Goal: Transaction & Acquisition: Purchase product/service

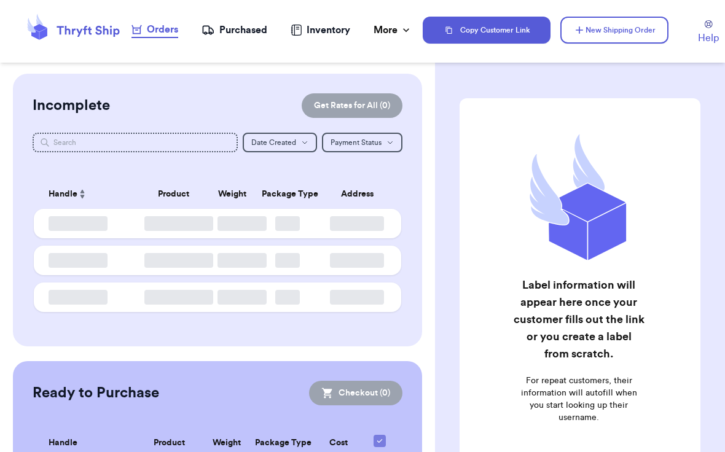
checkbox input "false"
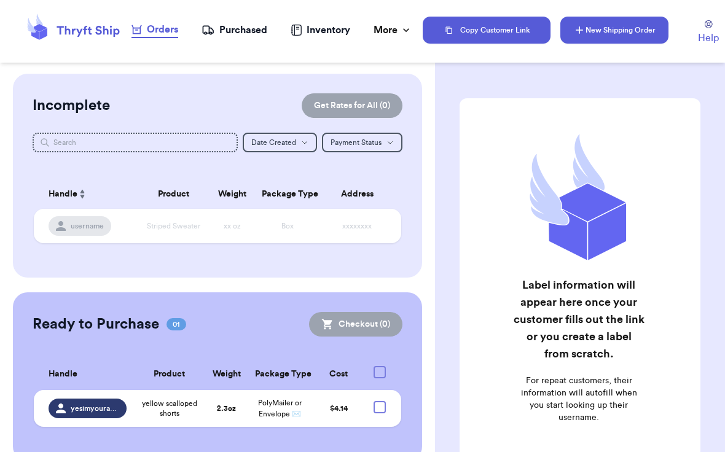
click at [593, 33] on button "New Shipping Order" at bounding box center [614, 30] width 108 height 27
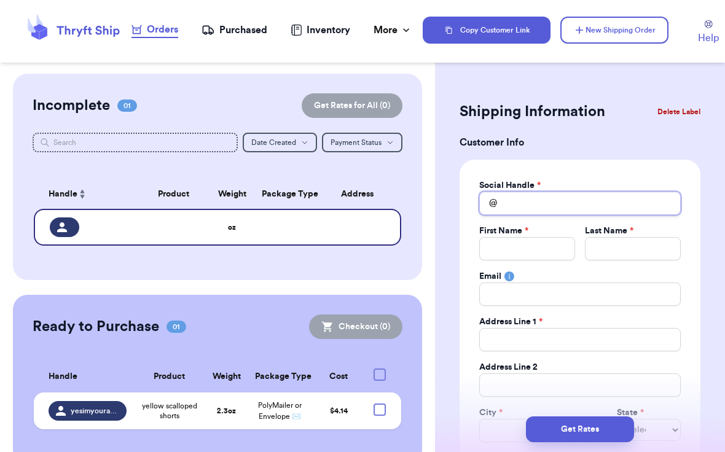
click at [564, 193] on input "Total Amount Paid" at bounding box center [579, 203] width 201 height 23
type input "a"
type input "al"
type input "ale"
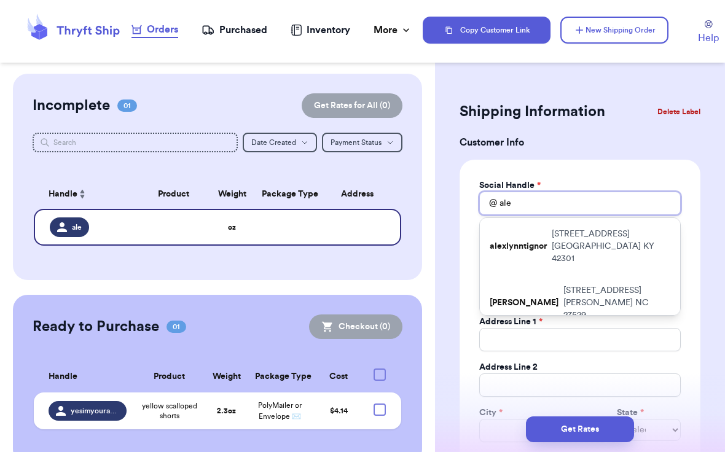
type input "[PERSON_NAME]"
type input "alexa"
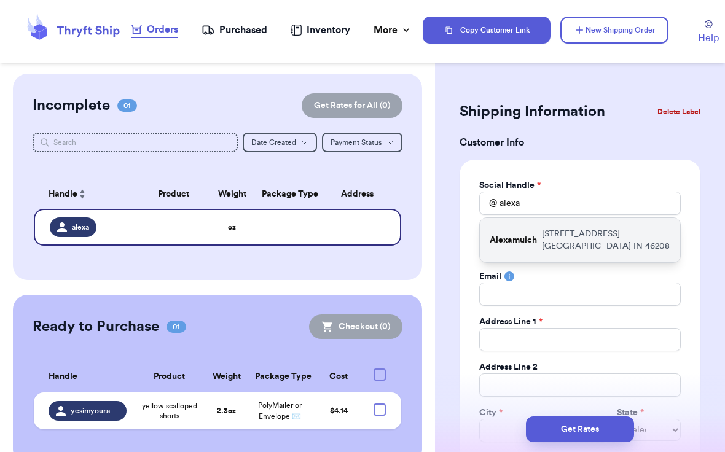
click at [540, 239] on div "Alexamuich [STREET_ADDRESS]" at bounding box center [580, 240] width 200 height 44
type input "Alexamuich"
type input "Alexa"
type input "[PERSON_NAME]"
type input "[EMAIL_ADDRESS][PERSON_NAME][DOMAIN_NAME]"
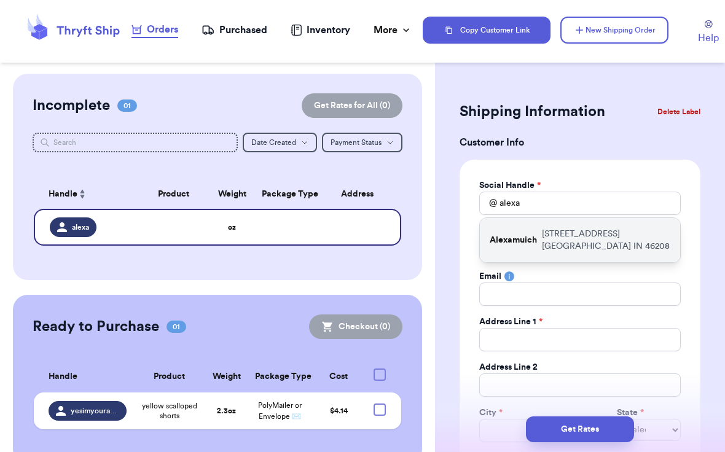
type input "[STREET_ADDRESS]"
type input "[GEOGRAPHIC_DATA]"
select select "IN"
type input "46208"
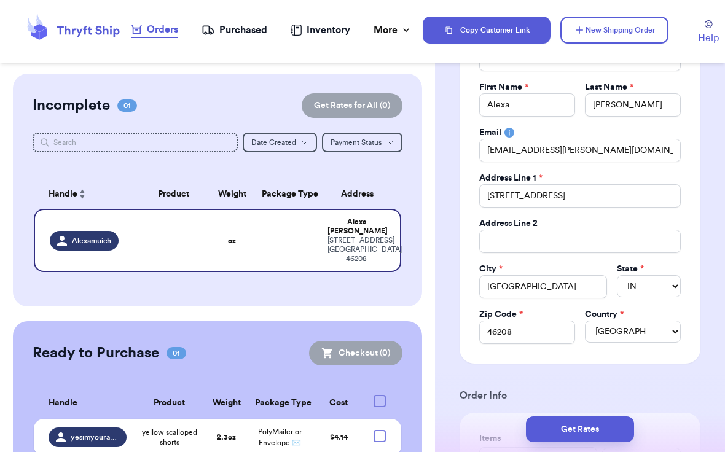
scroll to position [146, 0]
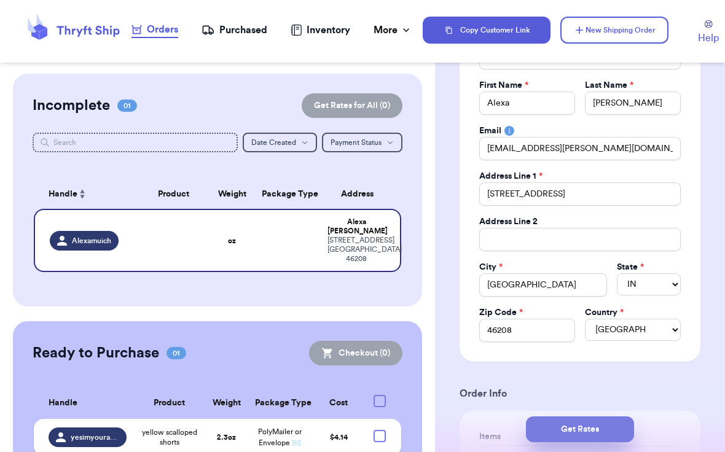
click at [588, 429] on button "Get Rates" at bounding box center [580, 429] width 108 height 26
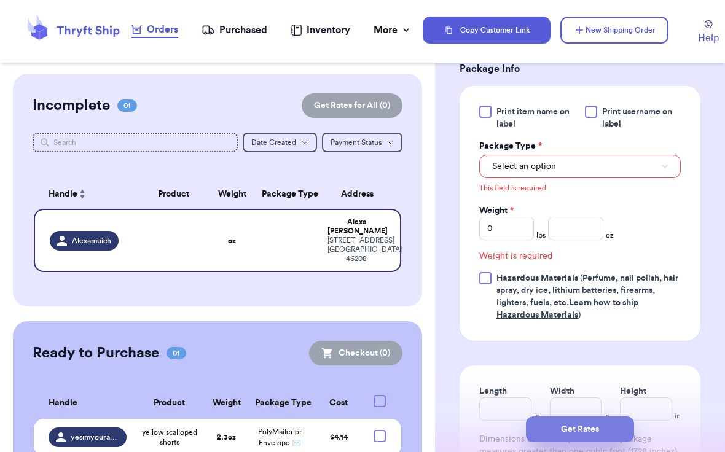
scroll to position [546, 0]
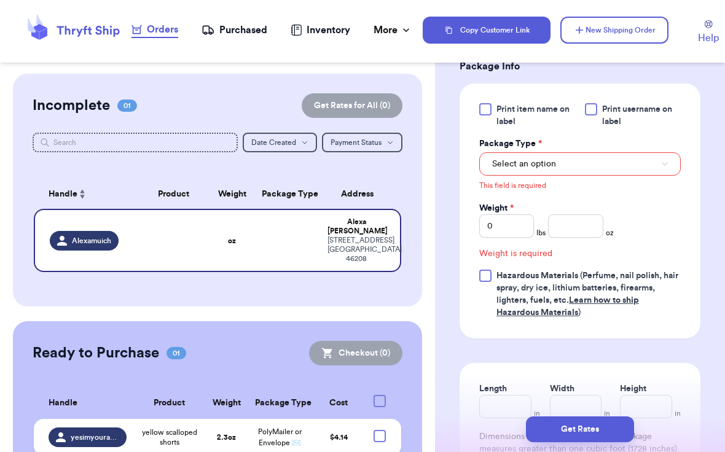
click at [570, 176] on div "This field is required" at bounding box center [579, 184] width 201 height 17
click at [569, 168] on button "Select an option" at bounding box center [579, 163] width 201 height 23
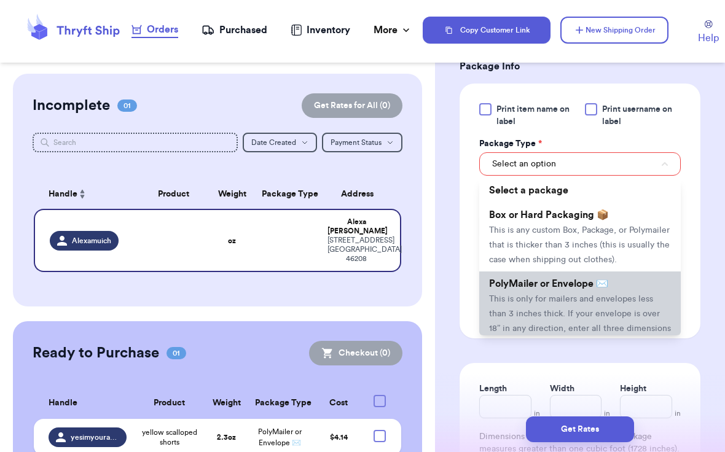
click at [550, 289] on span "PolyMailer or Envelope ✉️" at bounding box center [548, 284] width 119 height 10
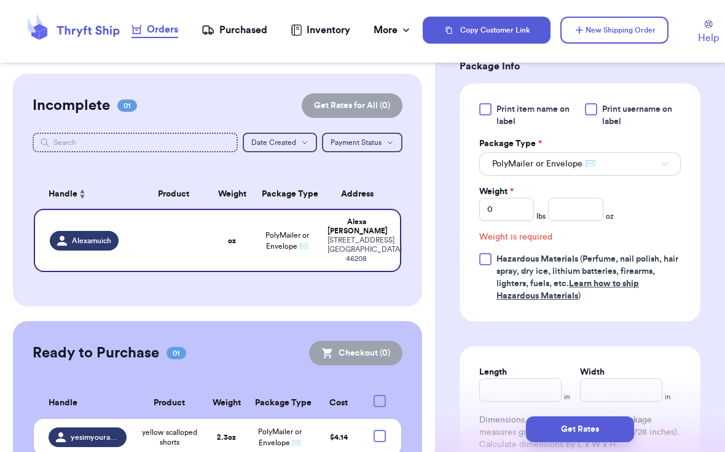
scroll to position [530, 0]
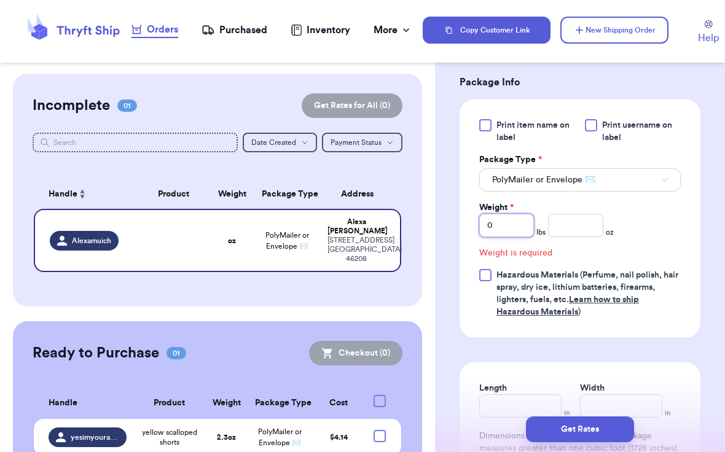
click at [523, 225] on input "0" at bounding box center [506, 225] width 55 height 23
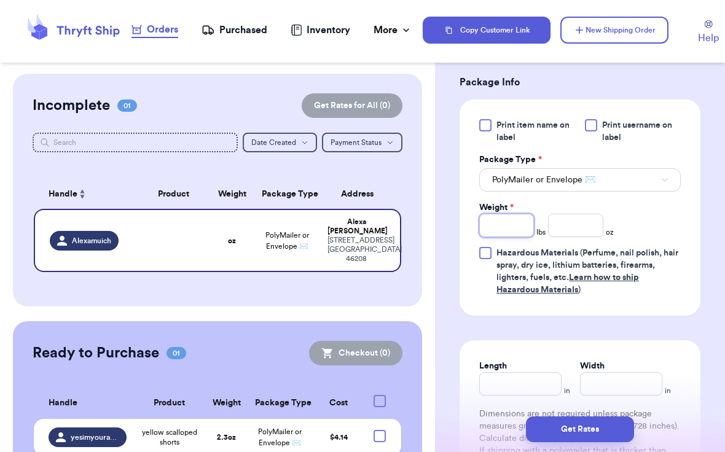
type input "1"
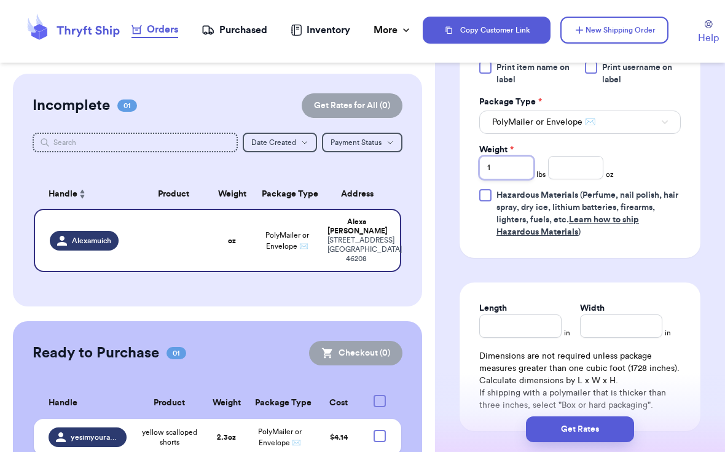
scroll to position [610, 0]
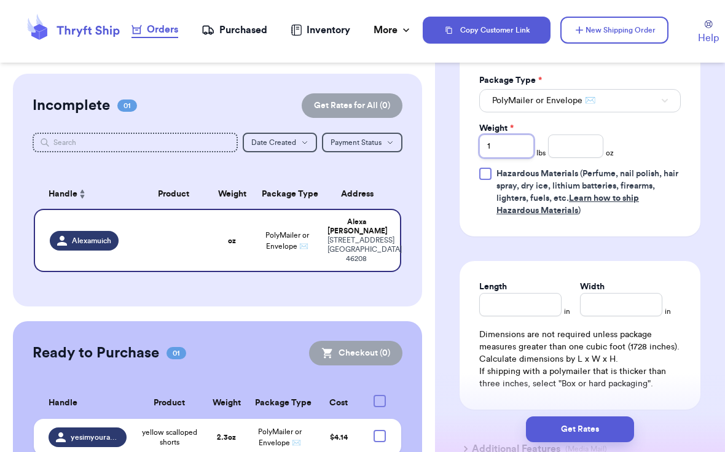
type input "1"
click at [569, 152] on input "number" at bounding box center [575, 145] width 55 height 23
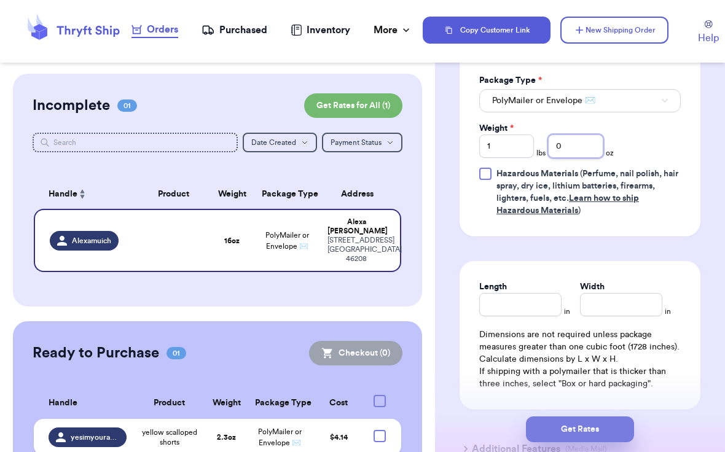
type input "0"
click at [586, 427] on button "Get Rates" at bounding box center [580, 429] width 108 height 26
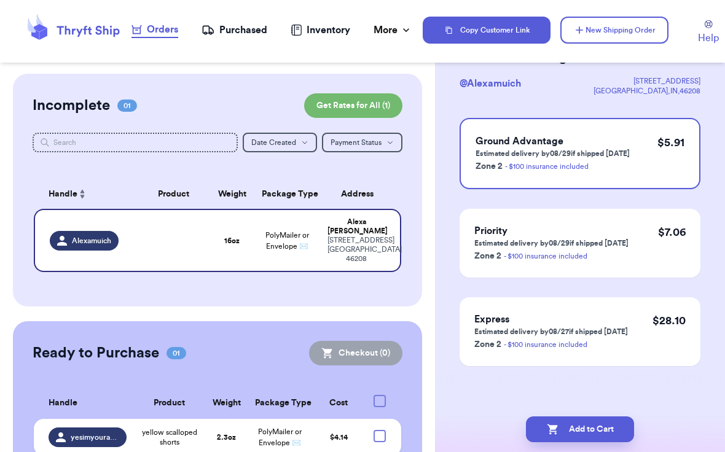
scroll to position [0, 0]
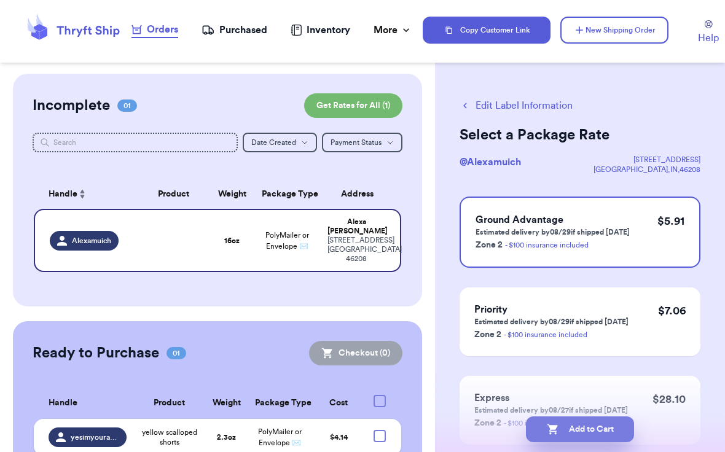
click at [565, 427] on button "Add to Cart" at bounding box center [580, 429] width 108 height 26
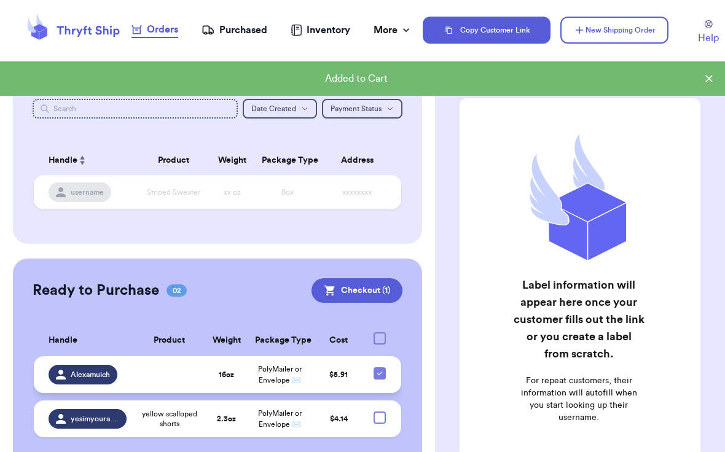
scroll to position [67, 0]
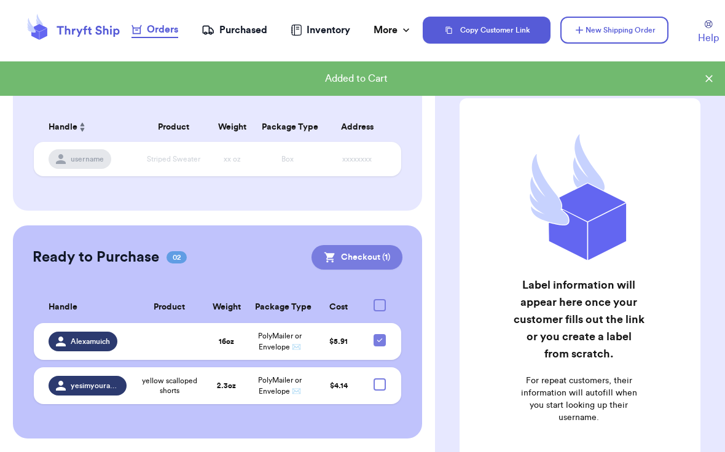
click at [357, 254] on button "Checkout ( 1 )" at bounding box center [356, 257] width 91 height 25
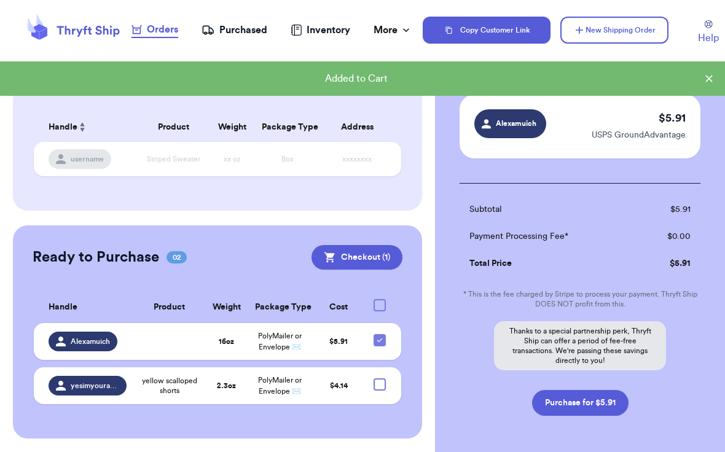
scroll to position [107, 0]
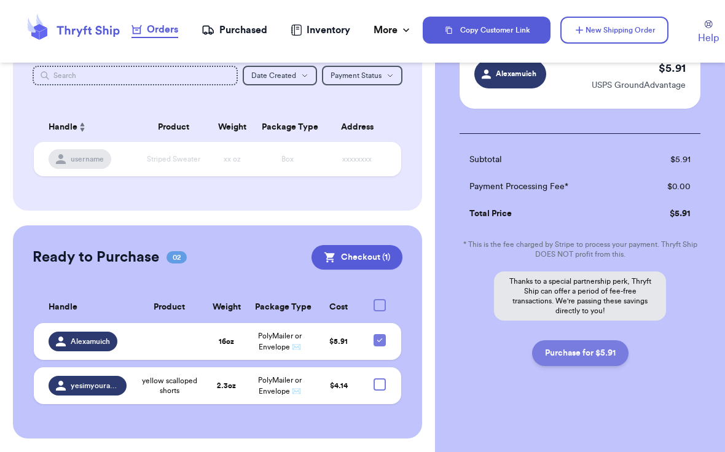
click at [601, 350] on button "Purchase for $5.91" at bounding box center [580, 353] width 96 height 26
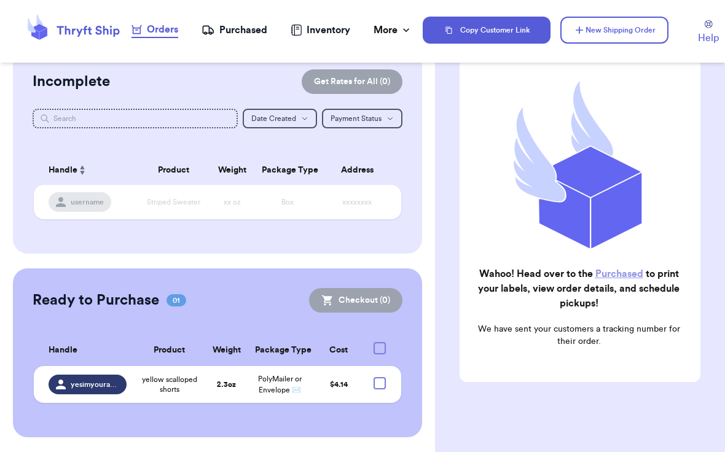
scroll to position [23, 0]
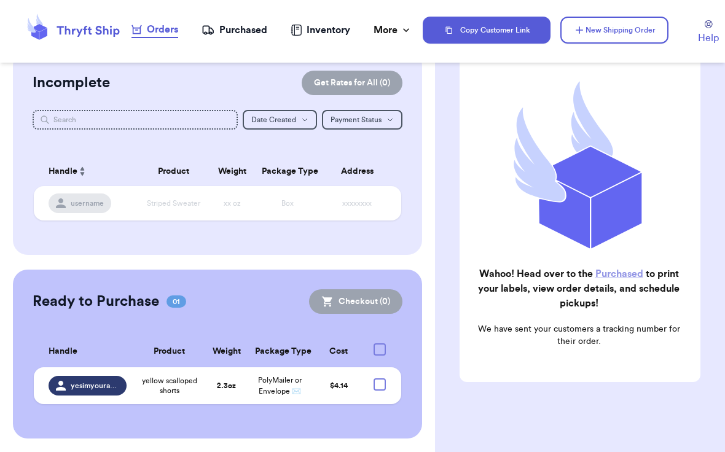
click at [239, 31] on div "Purchased" at bounding box center [234, 30] width 66 height 15
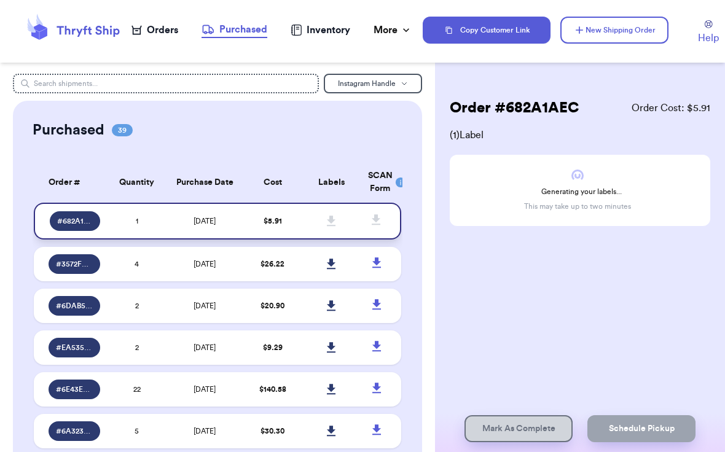
click at [81, 223] on span "# 682A1AEC" at bounding box center [75, 221] width 36 height 10
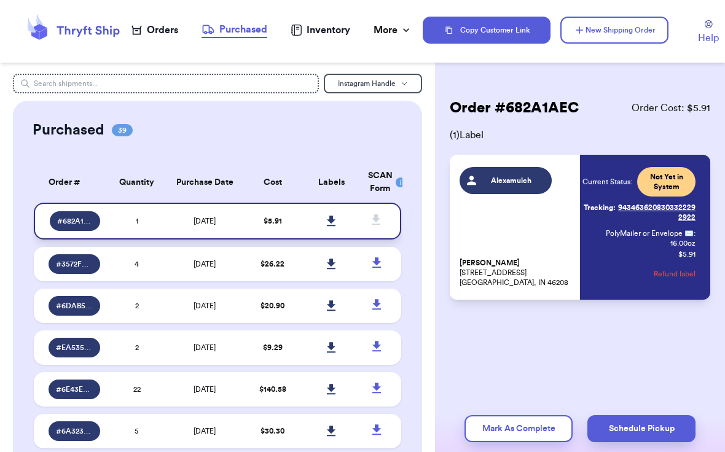
click at [333, 219] on icon at bounding box center [331, 221] width 9 height 11
